Goal: Find contact information: Find contact information

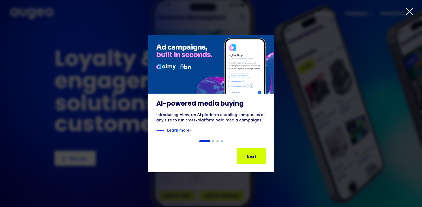
click at [260, 160] on div "Next Next Next Next" at bounding box center [252, 156] width 28 height 15
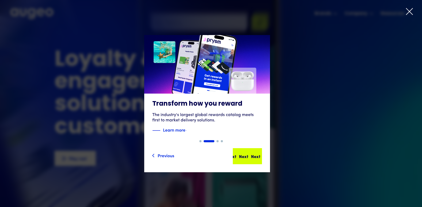
click at [237, 155] on div "Next" at bounding box center [232, 156] width 9 height 6
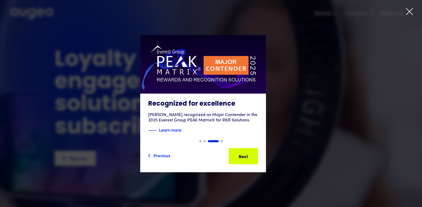
click at [408, 13] on icon at bounding box center [410, 11] width 8 height 8
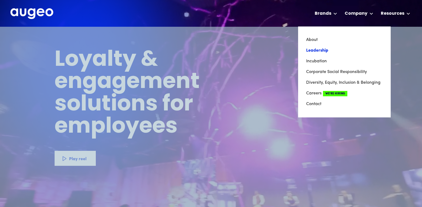
click at [314, 50] on link "Leadership" at bounding box center [344, 50] width 77 height 11
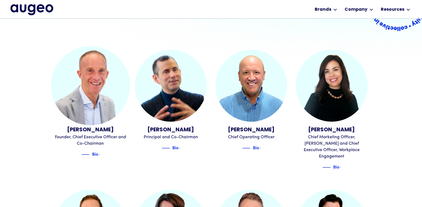
scroll to position [135, 0]
click at [91, 130] on div "[PERSON_NAME]" at bounding box center [91, 130] width 72 height 8
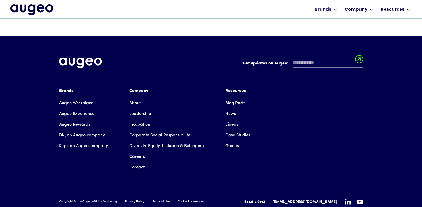
scroll to position [253, 0]
click at [139, 162] on link "Contact" at bounding box center [136, 167] width 15 height 11
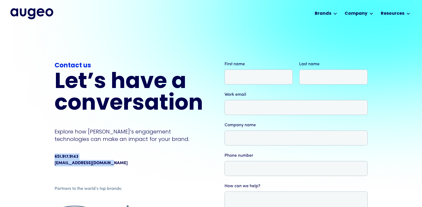
drag, startPoint x: 130, startPoint y: 165, endPoint x: 46, endPoint y: 152, distance: 85.9
click at [46, 152] on div "Contact us Let’s have a conversation Explore how Augeo’s engagement technologie…" at bounding box center [211, 164] width 422 height 274
copy div "651.917.9143 info@augeomarketing.com"
